Goal: Find specific page/section: Find specific page/section

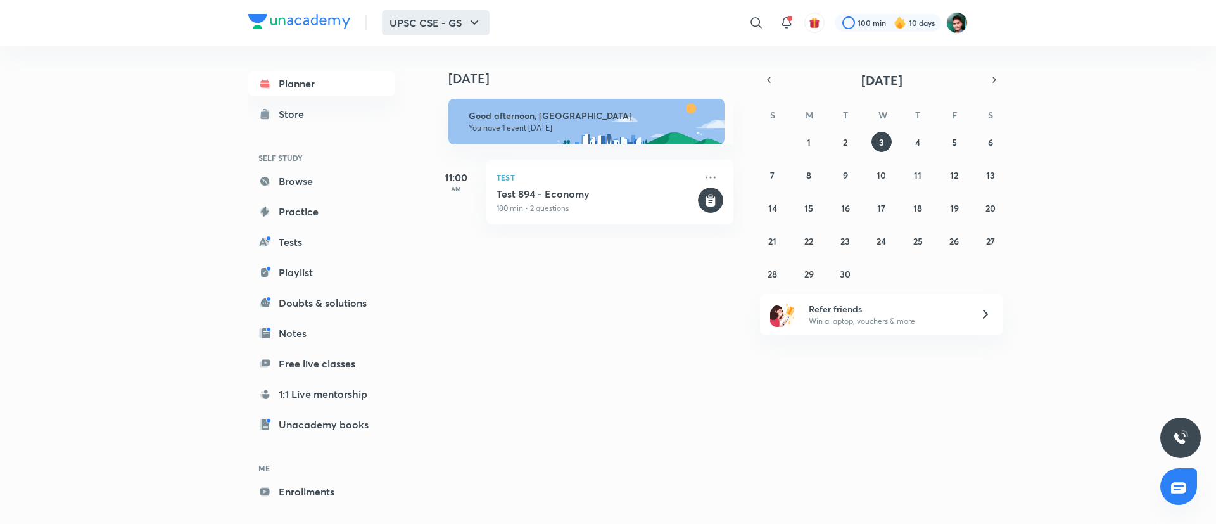
click at [476, 27] on icon "button" at bounding box center [474, 22] width 15 height 15
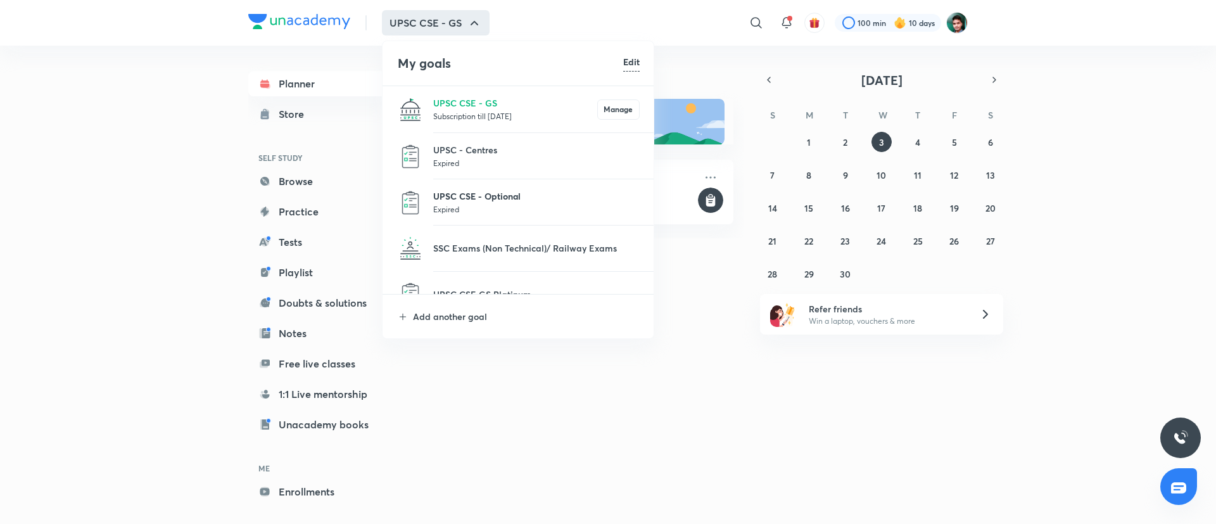
click at [478, 200] on p "UPSC CSE - Optional" at bounding box center [536, 195] width 206 height 13
